Goal: Find contact information: Find contact information

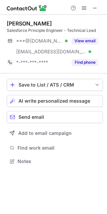
scroll to position [156, 107]
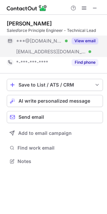
click at [79, 39] on button "View email" at bounding box center [84, 41] width 26 height 7
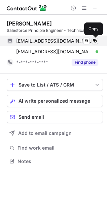
click at [93, 41] on span at bounding box center [94, 40] width 5 height 5
click at [94, 40] on span at bounding box center [94, 40] width 5 height 5
click at [92, 41] on span at bounding box center [94, 40] width 5 height 5
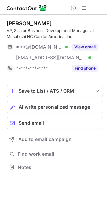
scroll to position [162, 107]
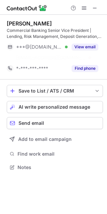
scroll to position [152, 107]
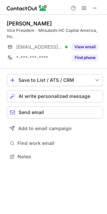
scroll to position [152, 107]
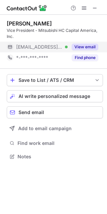
click at [82, 47] on button "View email" at bounding box center [84, 47] width 26 height 7
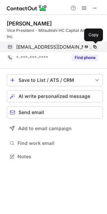
click at [95, 47] on span at bounding box center [94, 46] width 5 height 5
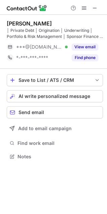
scroll to position [152, 107]
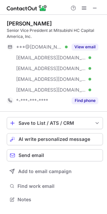
scroll to position [195, 107]
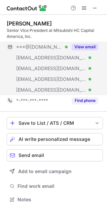
click at [83, 48] on button "View email" at bounding box center [84, 47] width 26 height 7
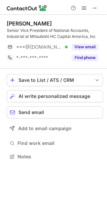
scroll to position [152, 107]
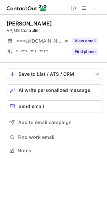
scroll to position [146, 107]
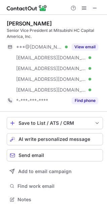
scroll to position [195, 107]
